Goal: Information Seeking & Learning: Learn about a topic

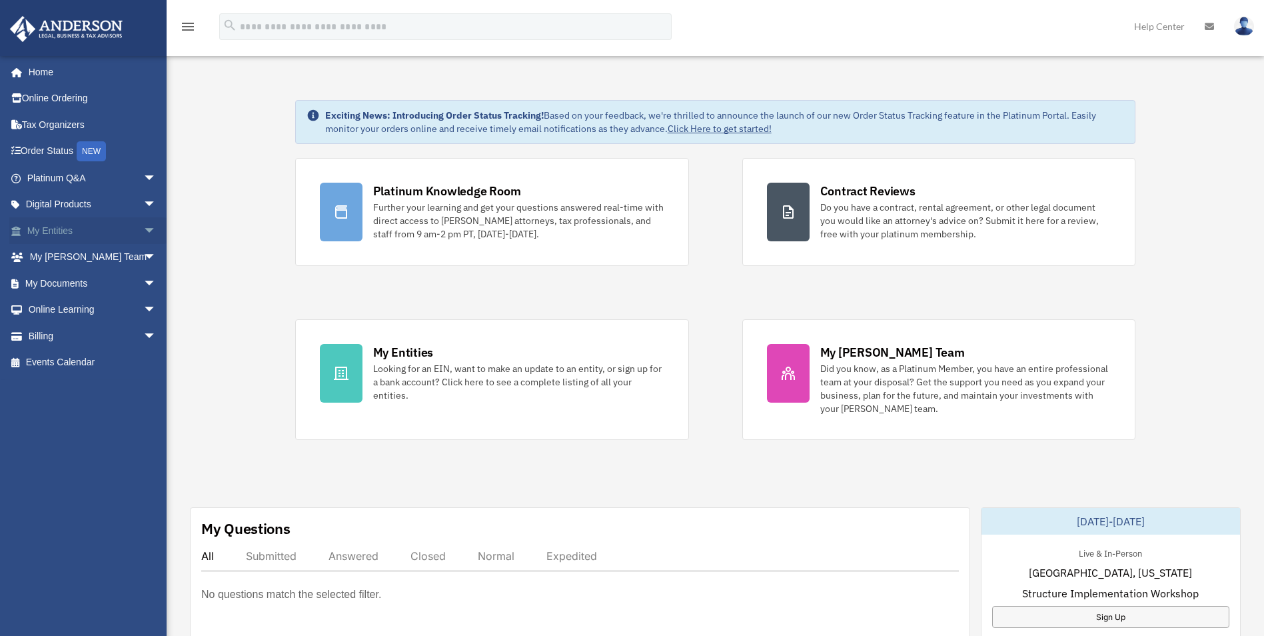
click at [143, 229] on span "arrow_drop_down" at bounding box center [156, 230] width 27 height 27
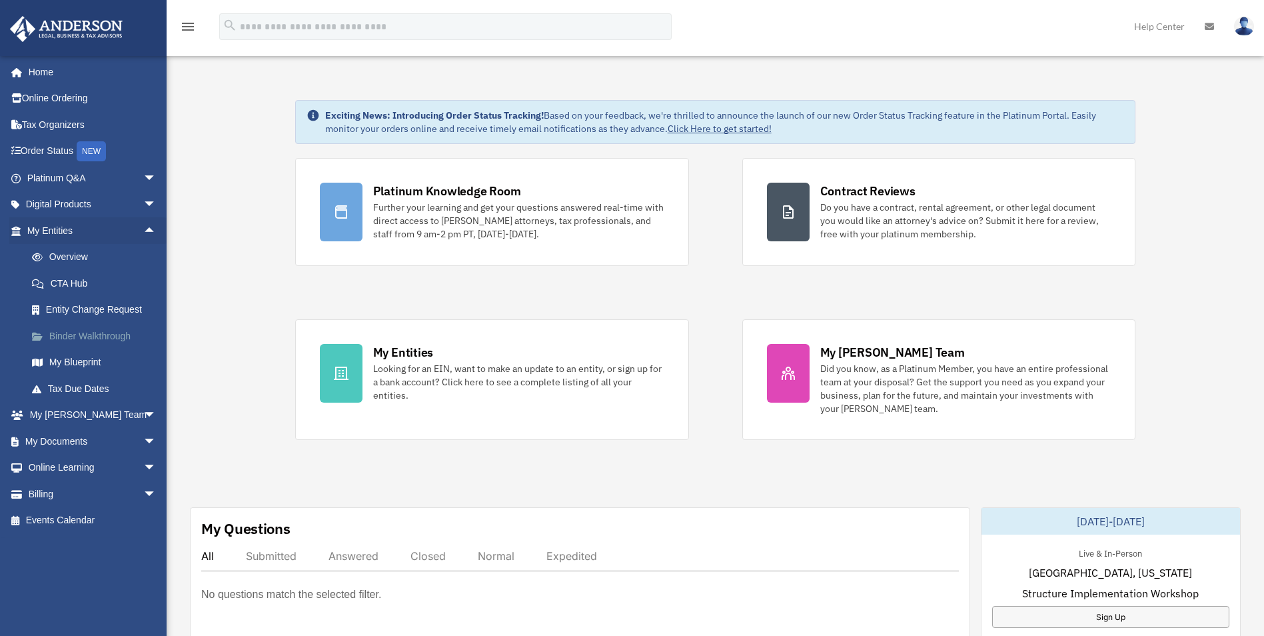
click at [104, 335] on link "Binder Walkthrough" at bounding box center [98, 336] width 158 height 27
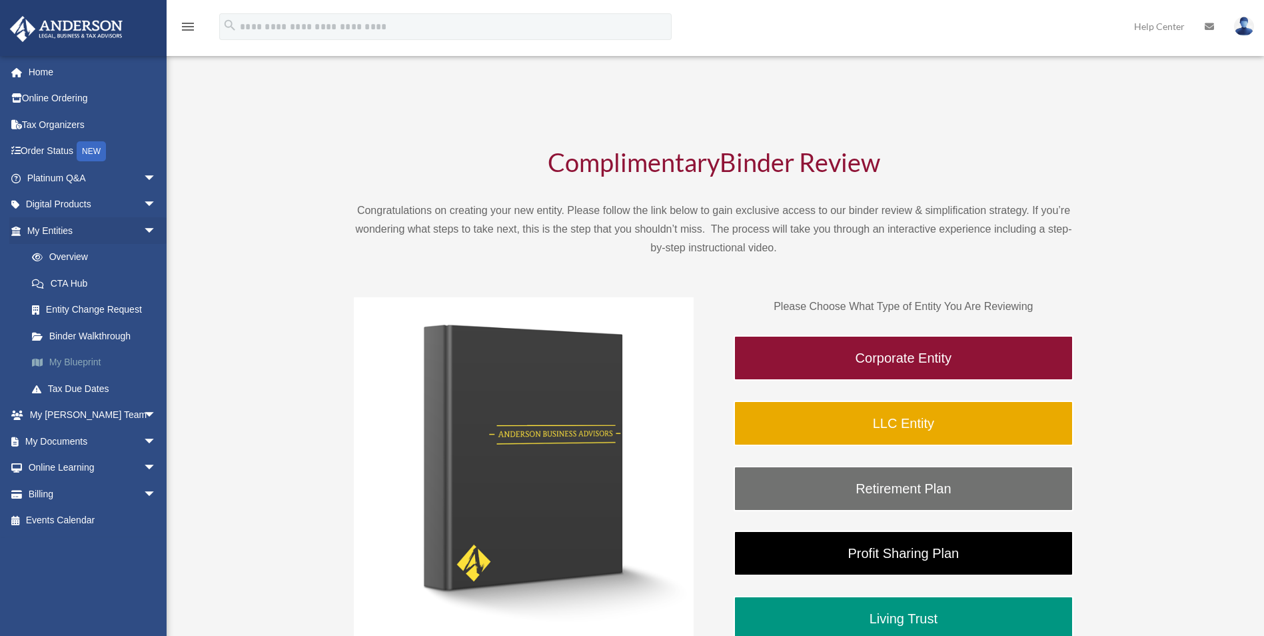
click at [71, 367] on link "My Blueprint" at bounding box center [98, 362] width 158 height 27
click at [75, 358] on link "My Blueprint" at bounding box center [98, 362] width 158 height 27
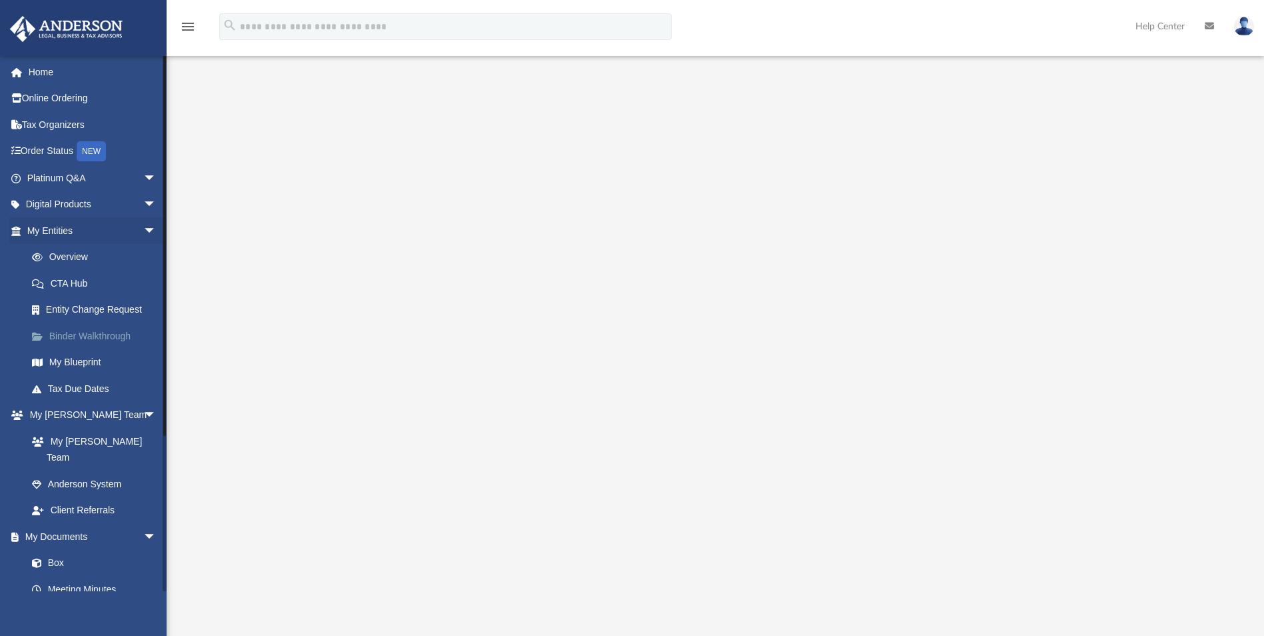
click at [58, 338] on link "Binder Walkthrough" at bounding box center [98, 336] width 158 height 27
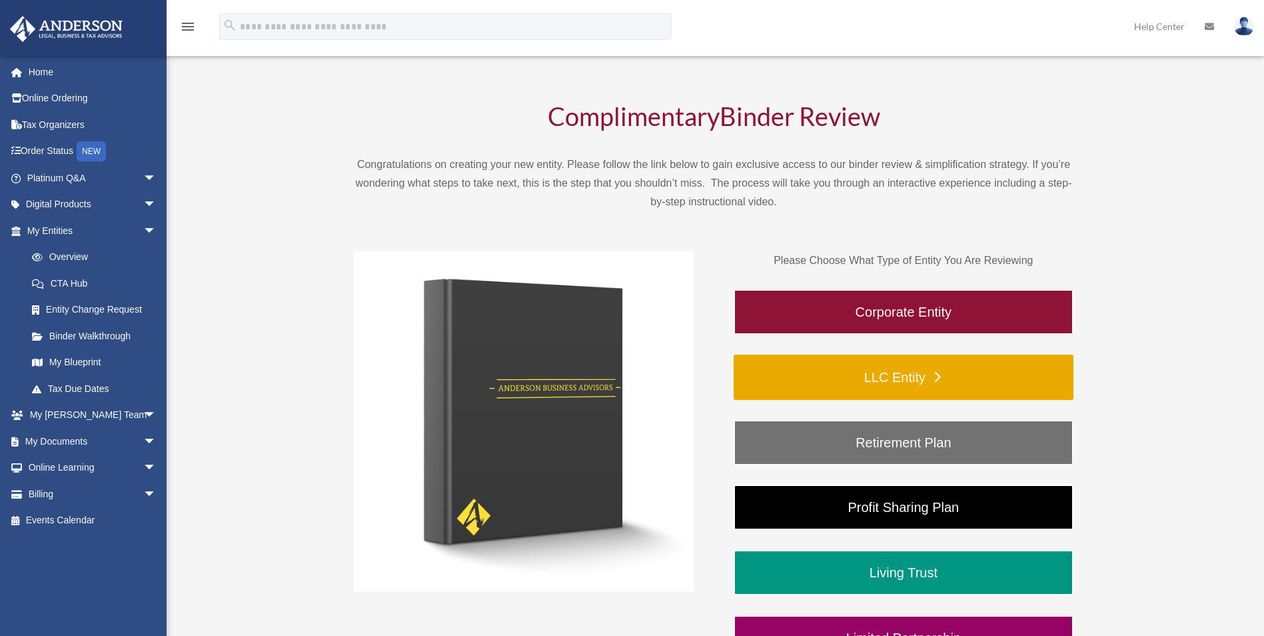
scroll to position [133, 0]
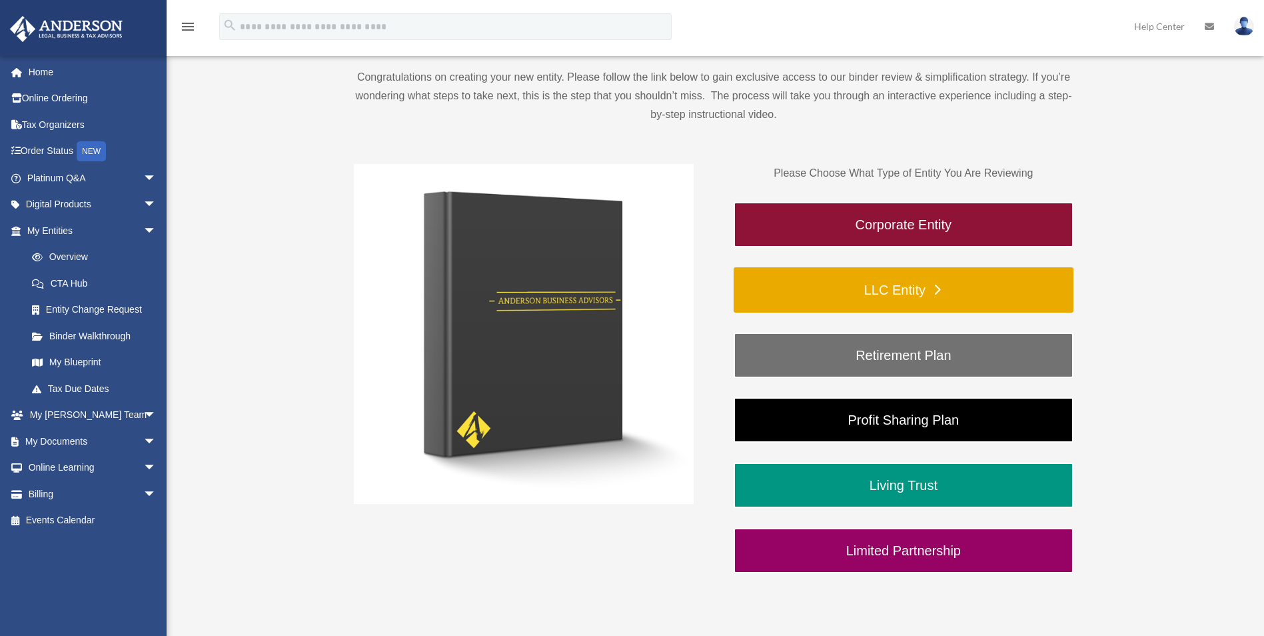
click at [928, 294] on link "LLC Entity" at bounding box center [904, 289] width 340 height 45
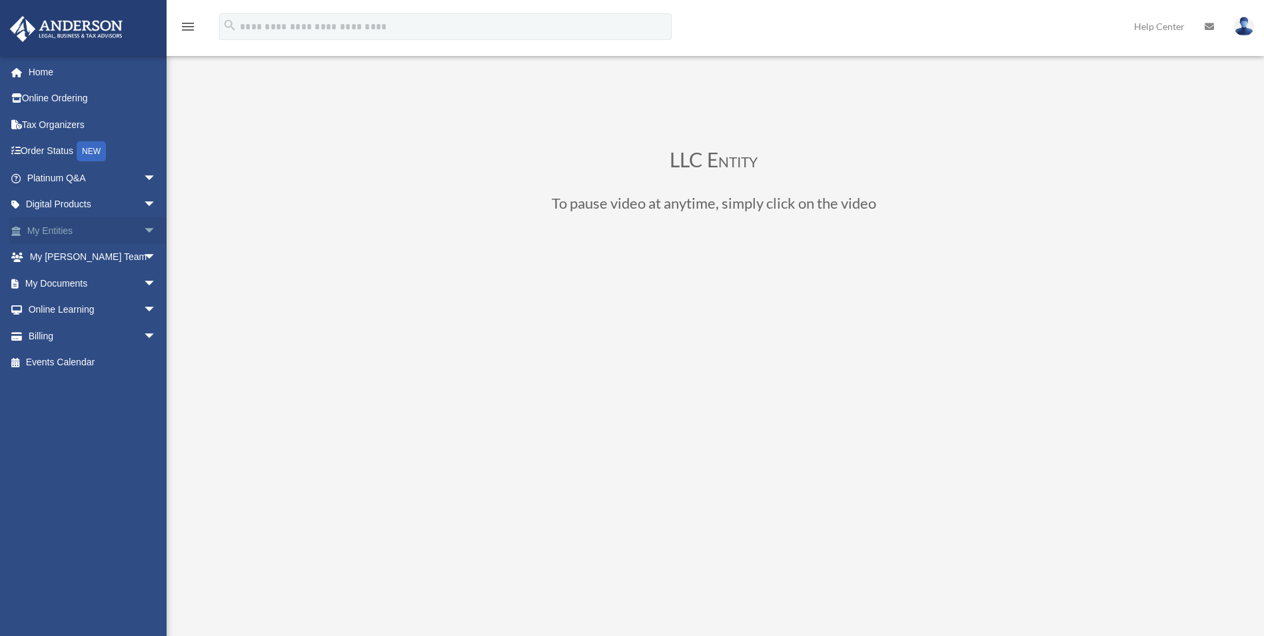
click at [82, 229] on link "My Entities arrow_drop_down" at bounding box center [92, 230] width 167 height 27
click at [143, 229] on span "arrow_drop_down" at bounding box center [156, 230] width 27 height 27
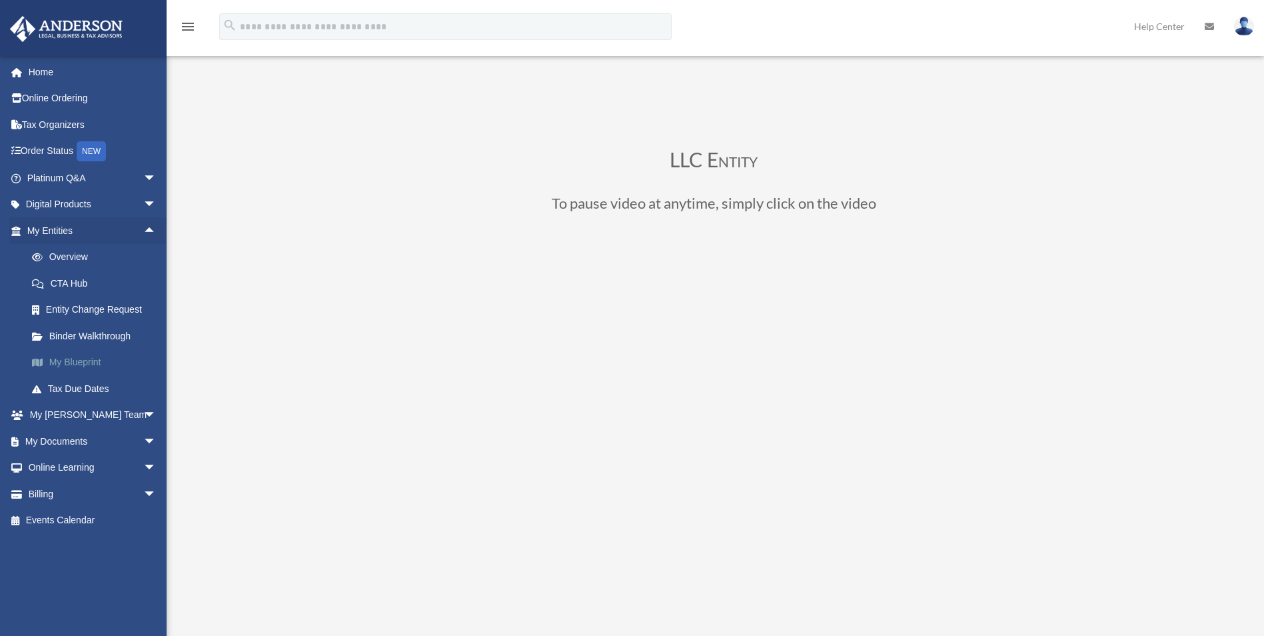
click at [85, 369] on link "My Blueprint" at bounding box center [98, 362] width 158 height 27
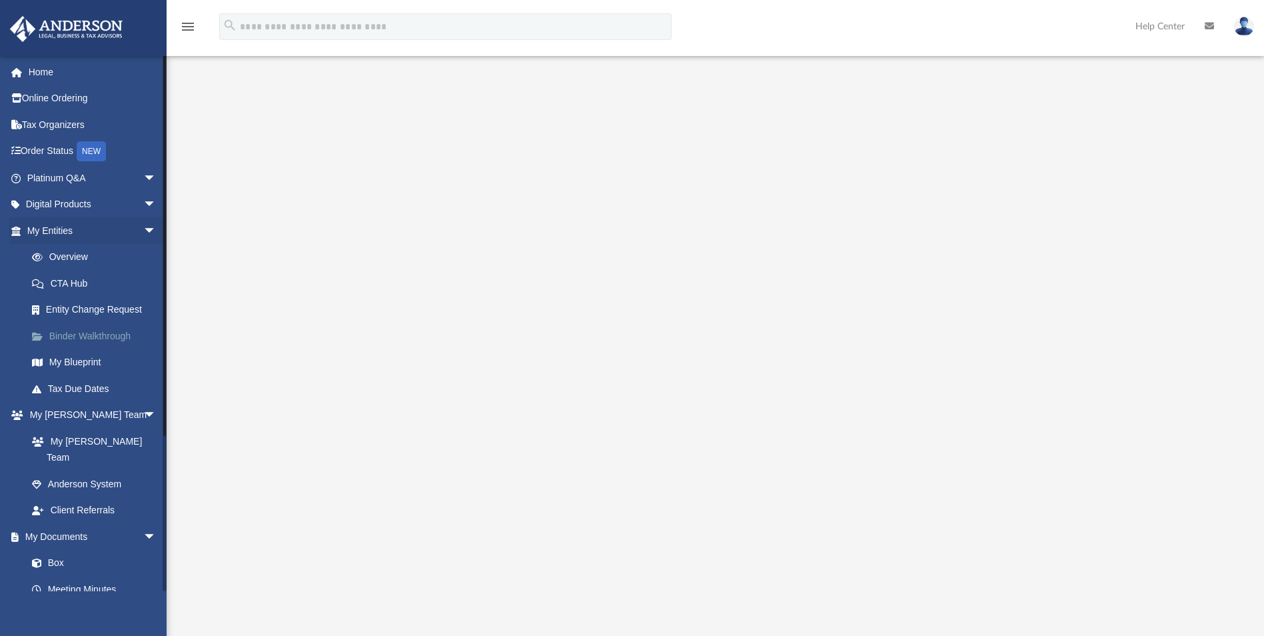
click at [83, 333] on link "Binder Walkthrough" at bounding box center [98, 336] width 158 height 27
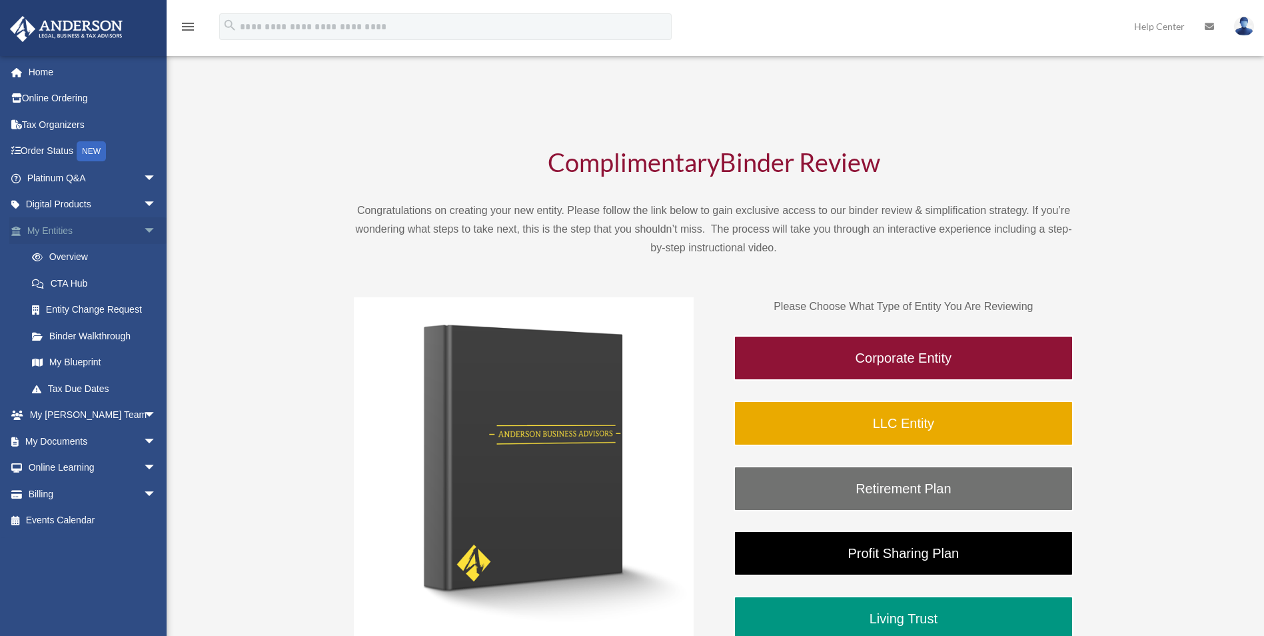
click at [89, 233] on link "My Entities arrow_drop_down" at bounding box center [92, 230] width 167 height 27
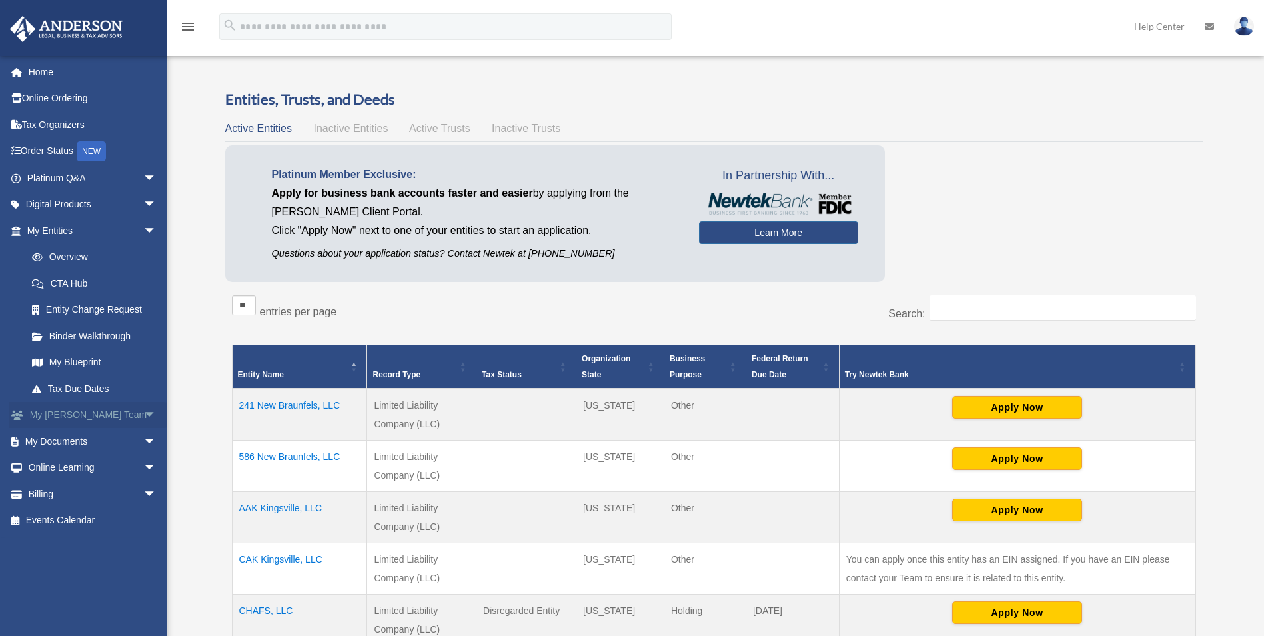
click at [117, 412] on link "My Anderson Team arrow_drop_down" at bounding box center [92, 415] width 167 height 27
click at [143, 415] on span "arrow_drop_down" at bounding box center [156, 415] width 27 height 27
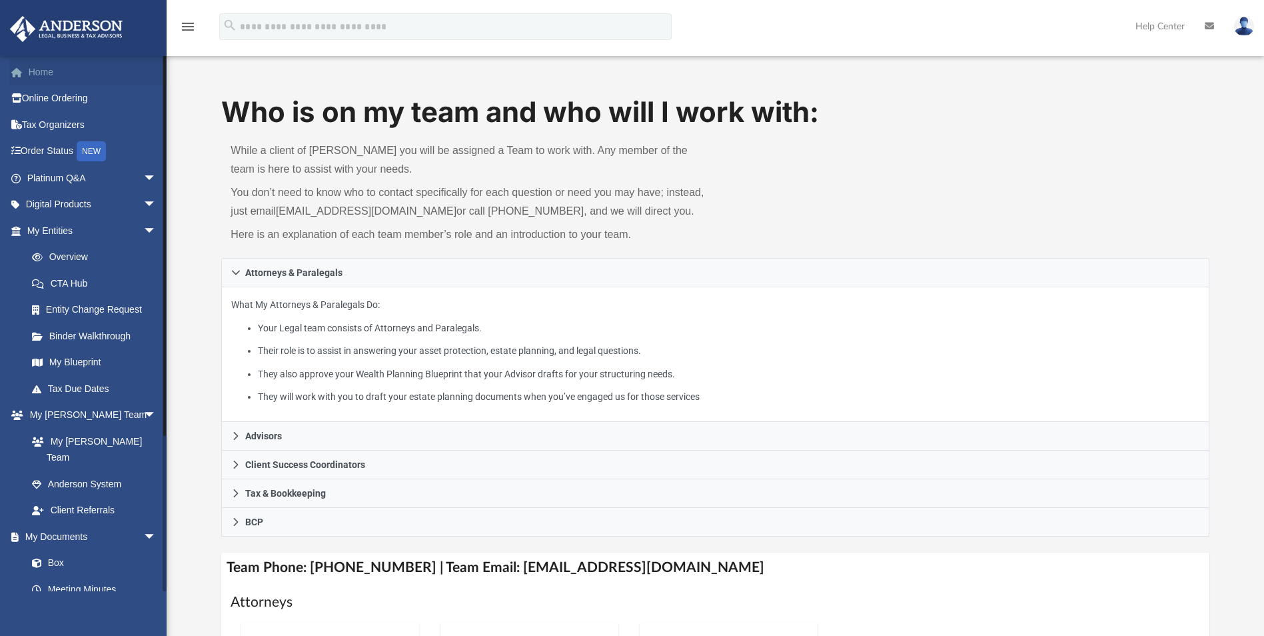
click at [68, 75] on link "Home" at bounding box center [92, 72] width 167 height 27
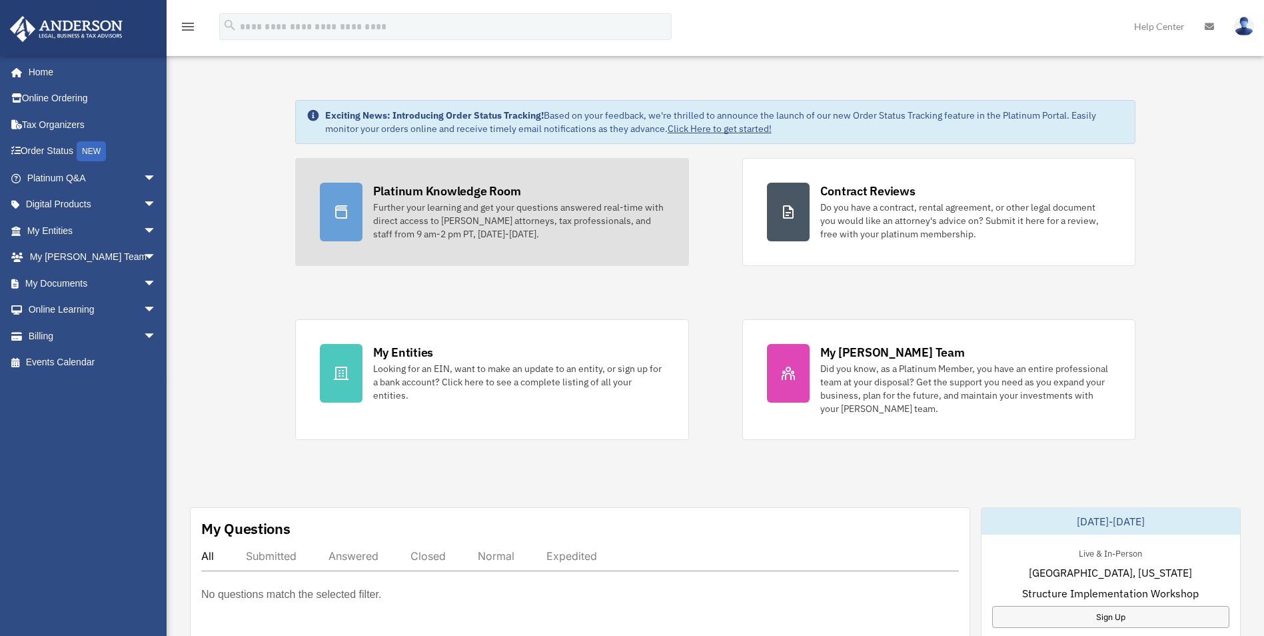
click at [439, 201] on div "Further your learning and get your questions answered real-time with direct acc…" at bounding box center [518, 221] width 291 height 40
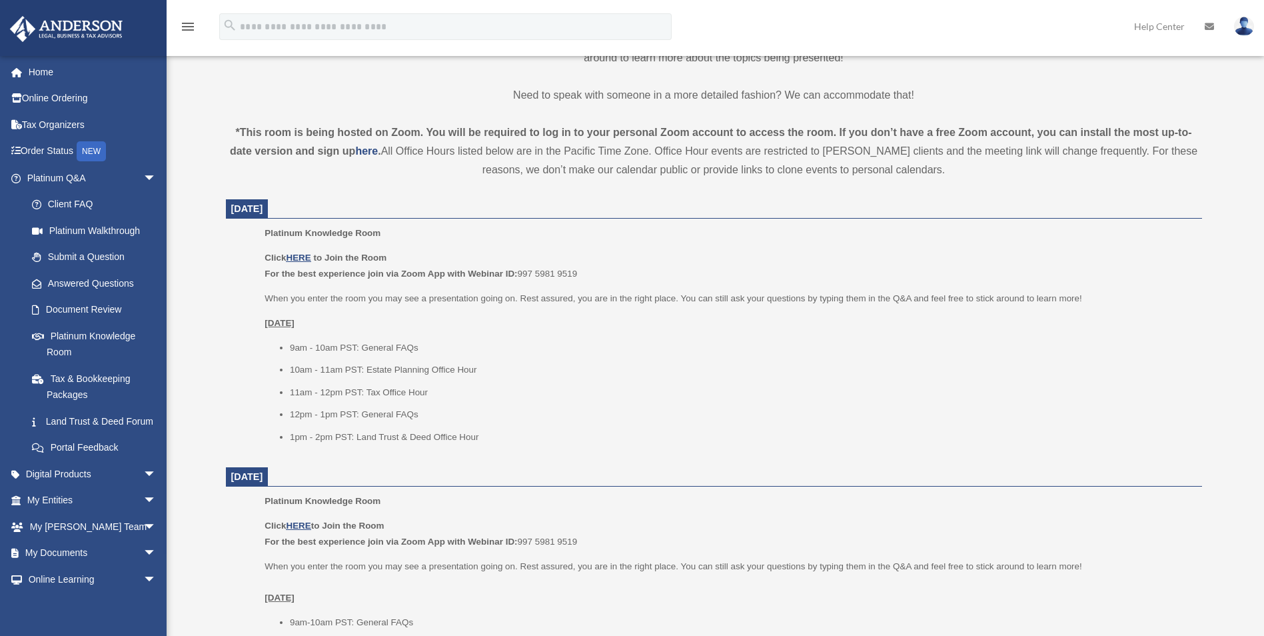
scroll to position [400, 0]
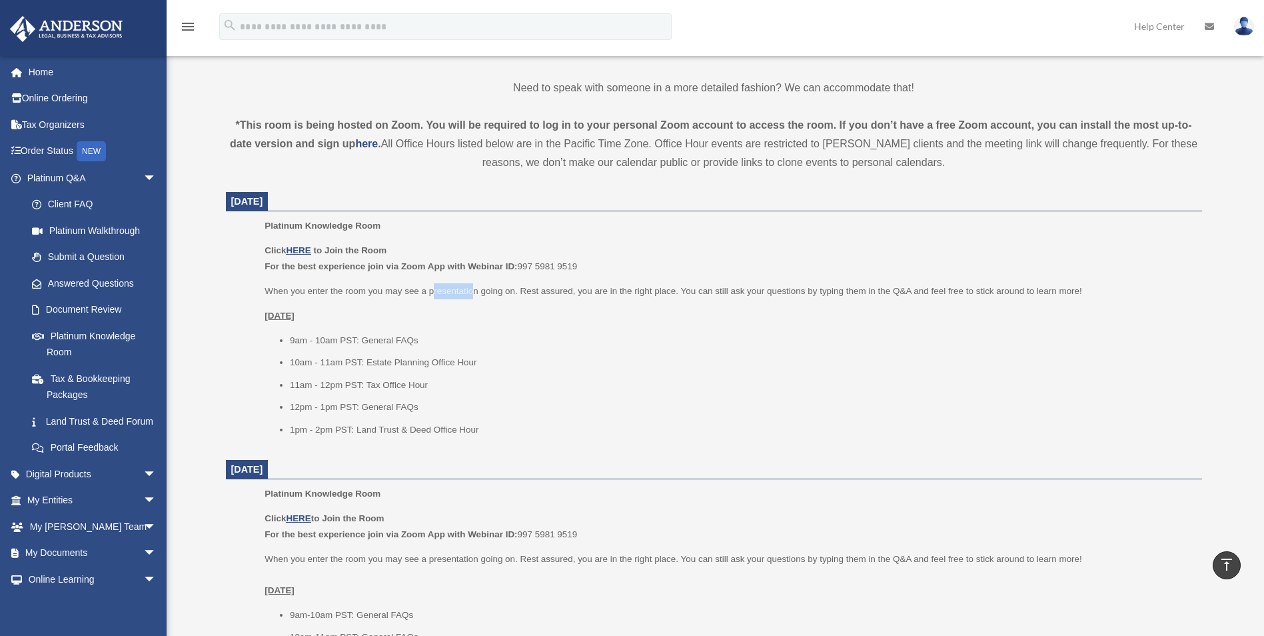
drag, startPoint x: 434, startPoint y: 293, endPoint x: 472, endPoint y: 287, distance: 39.0
click at [472, 287] on p "When you enter the room you may see a presentation going on. Rest assured, you …" at bounding box center [729, 291] width 928 height 16
drag, startPoint x: 293, startPoint y: 340, endPoint x: 411, endPoint y: 346, distance: 118.8
click at [411, 346] on li "9am - 10am PST: General FAQs" at bounding box center [741, 341] width 903 height 16
drag, startPoint x: 686, startPoint y: 293, endPoint x: 726, endPoint y: 298, distance: 40.9
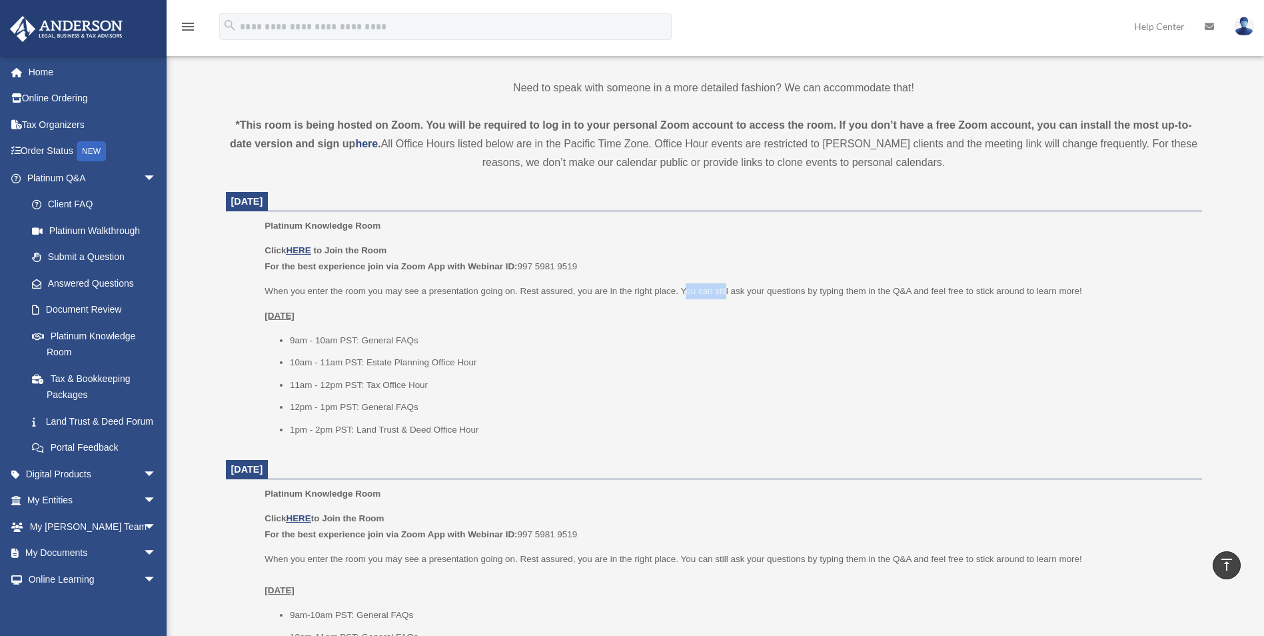
click at [726, 298] on p "When you enter the room you may see a presentation going on. Rest assured, you …" at bounding box center [729, 291] width 928 height 16
drag, startPoint x: 726, startPoint y: 298, endPoint x: 832, endPoint y: 308, distance: 105.8
click at [832, 309] on p "Monday, September 8" at bounding box center [729, 316] width 928 height 16
drag, startPoint x: 772, startPoint y: 293, endPoint x: 800, endPoint y: 293, distance: 27.3
click at [800, 293] on p "When you enter the room you may see a presentation going on. Rest assured, you …" at bounding box center [729, 291] width 928 height 16
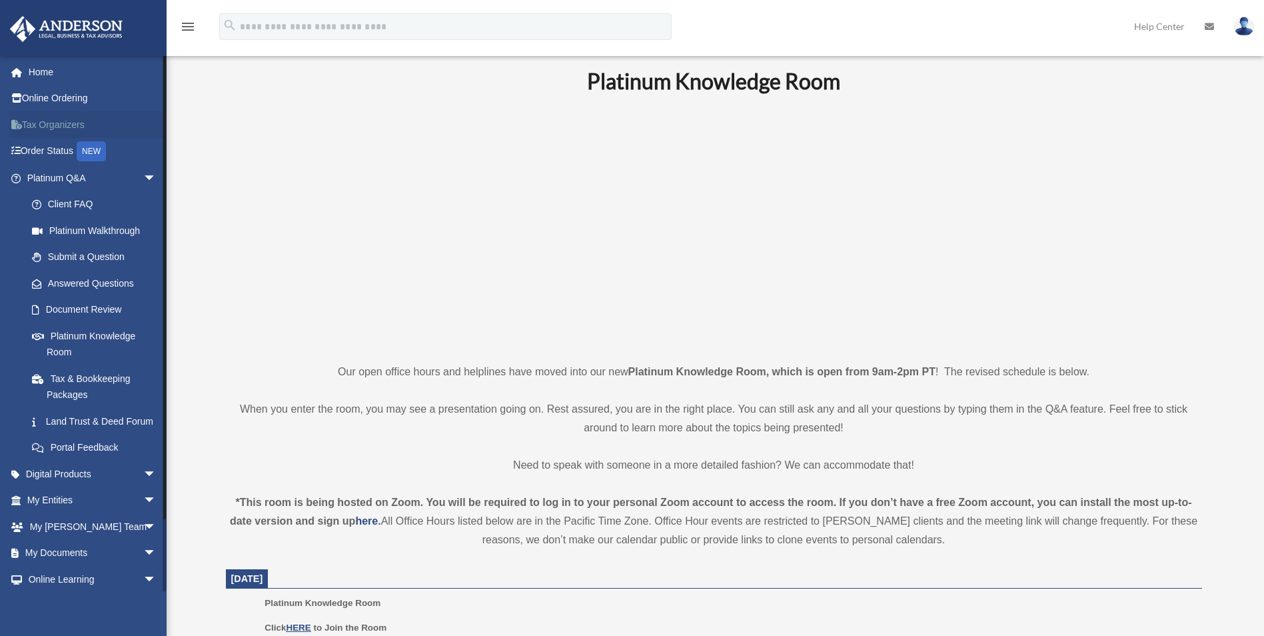
scroll to position [0, 0]
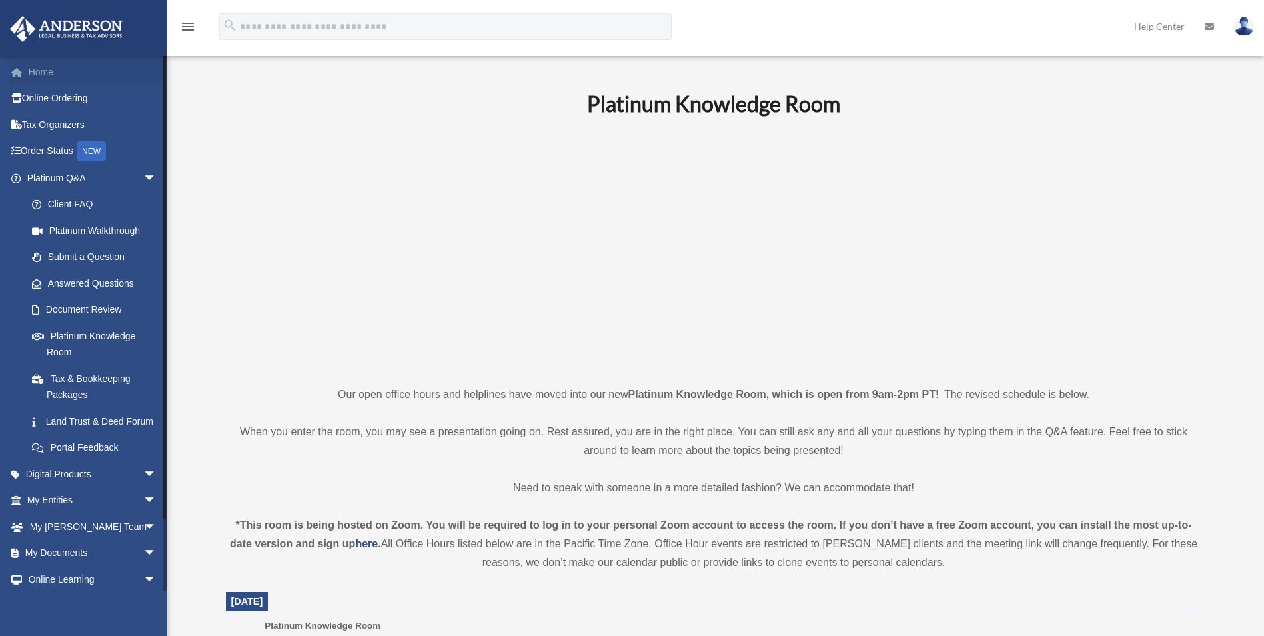
click at [71, 72] on link "Home" at bounding box center [92, 72] width 167 height 27
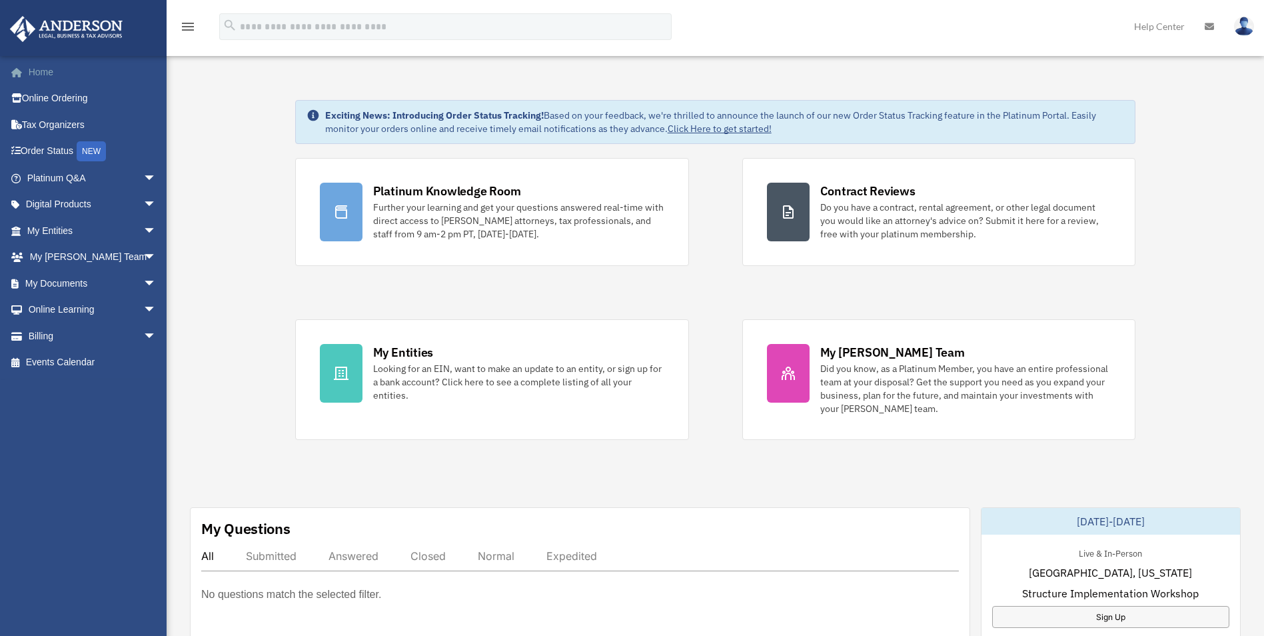
click at [49, 79] on link "Home" at bounding box center [92, 72] width 167 height 27
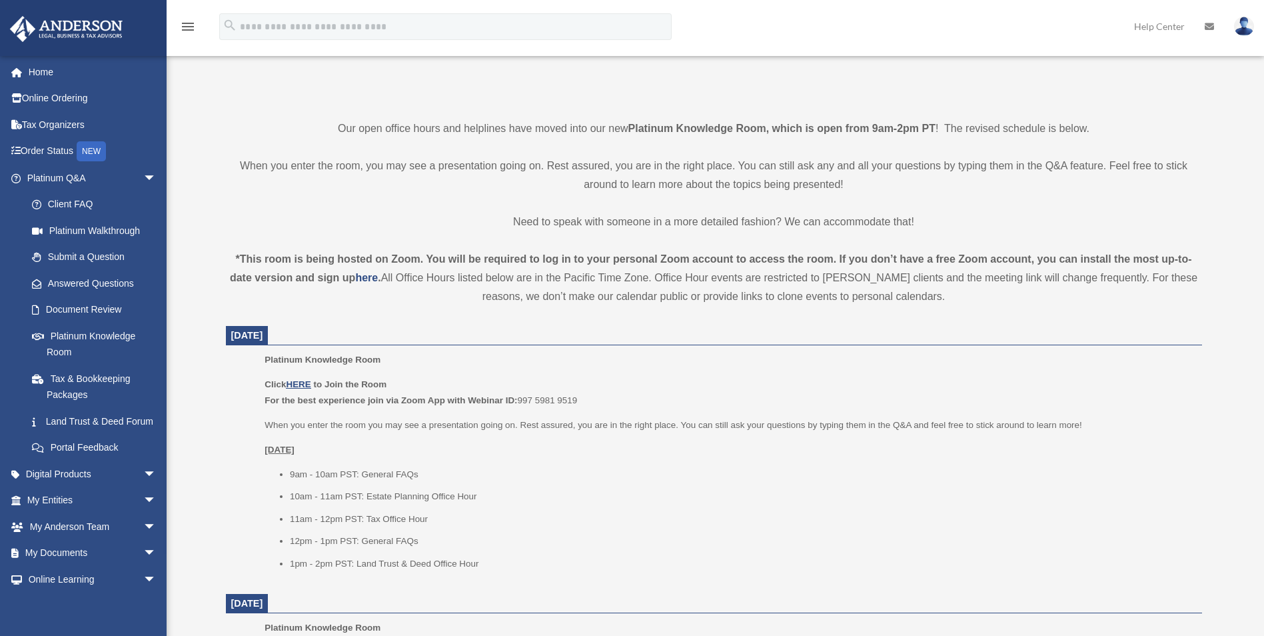
scroll to position [267, 0]
click at [305, 386] on u "HERE" at bounding box center [298, 383] width 25 height 10
